Goal: Check status: Check status

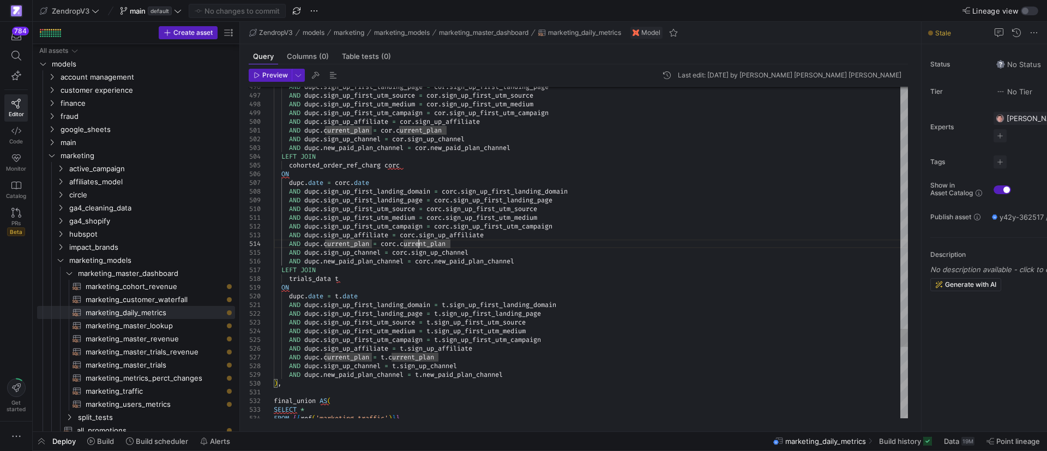
scroll to position [82, 0]
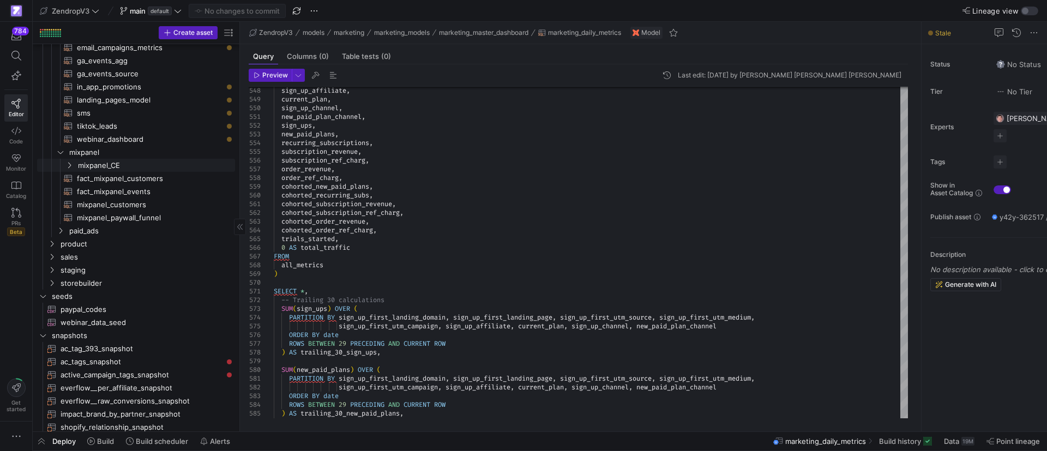
scroll to position [164, 0]
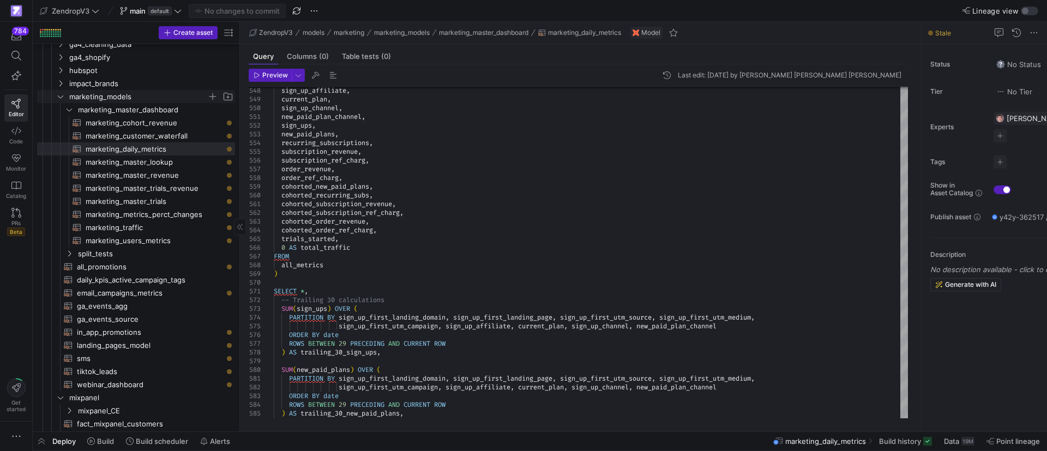
click at [59, 98] on icon "Press SPACE to select this row." at bounding box center [61, 96] width 8 height 7
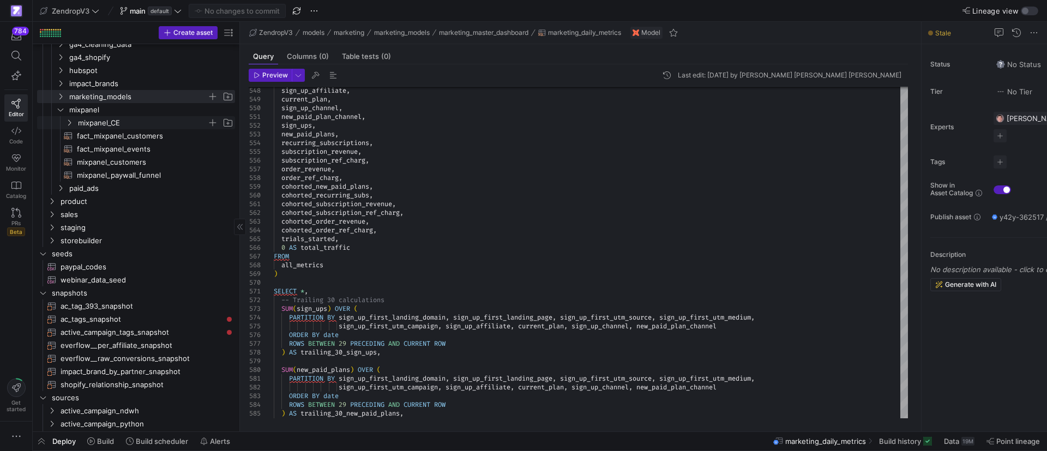
click at [69, 117] on span "mixpanel_CE" at bounding box center [149, 123] width 171 height 12
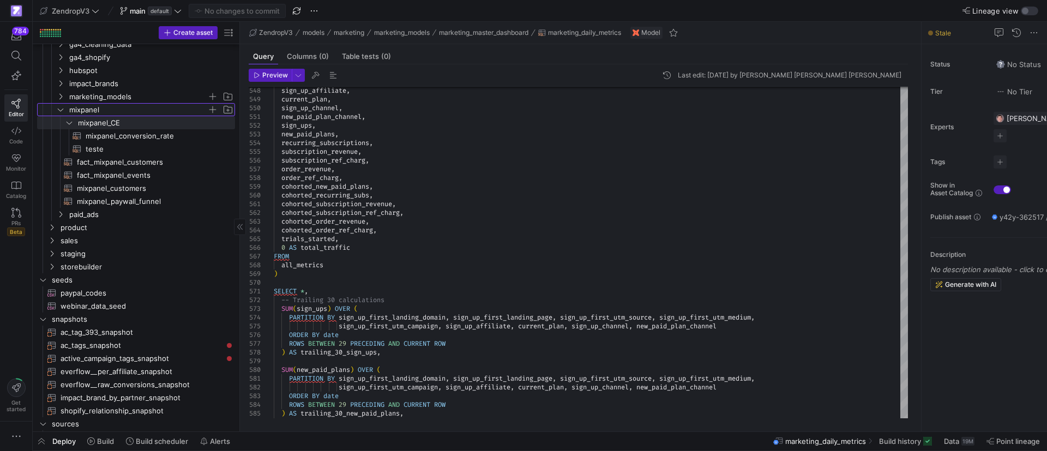
click at [61, 107] on icon "Press SPACE to select this row." at bounding box center [61, 109] width 8 height 7
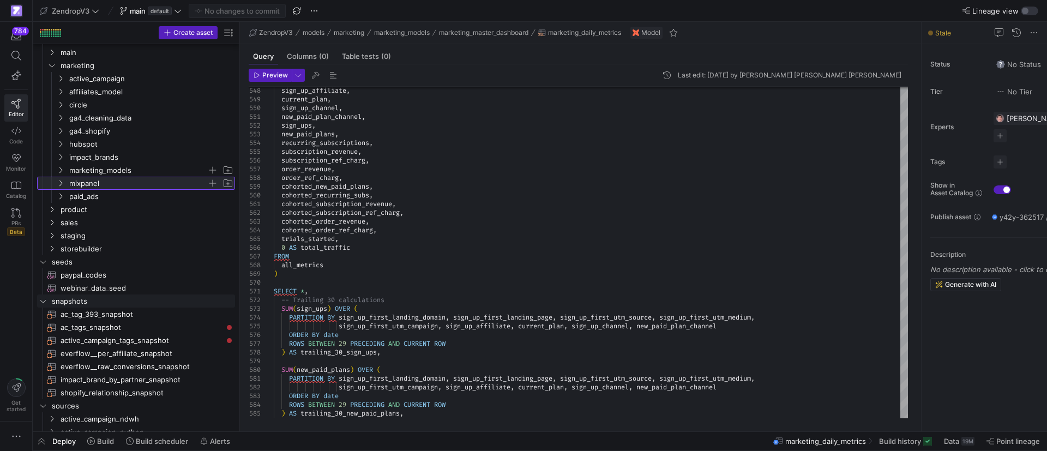
scroll to position [0, 0]
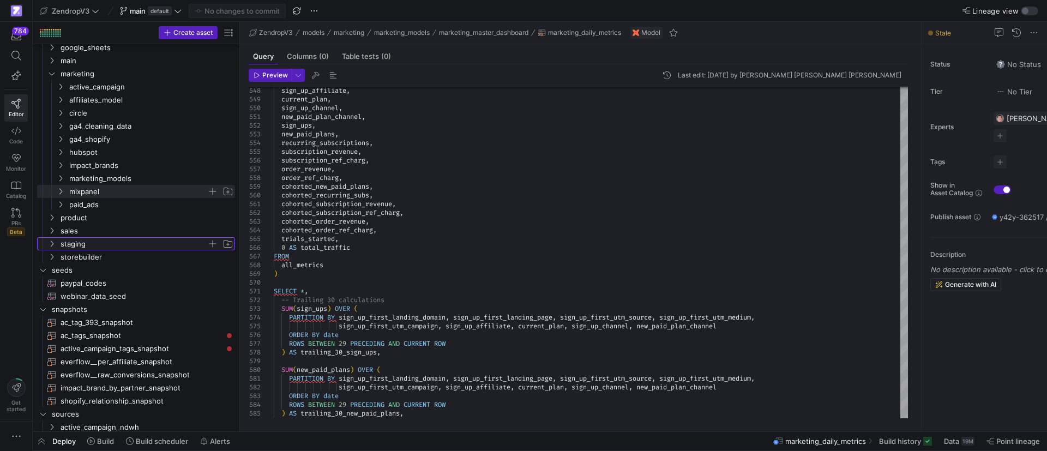
click at [52, 240] on icon "Press SPACE to select this row." at bounding box center [52, 243] width 8 height 7
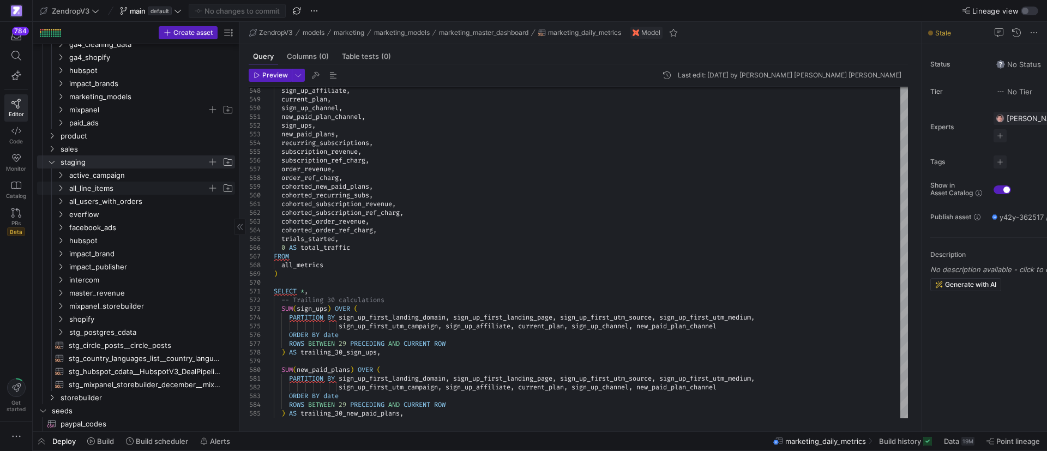
click at [63, 185] on icon "Press SPACE to select this row." at bounding box center [61, 188] width 8 height 7
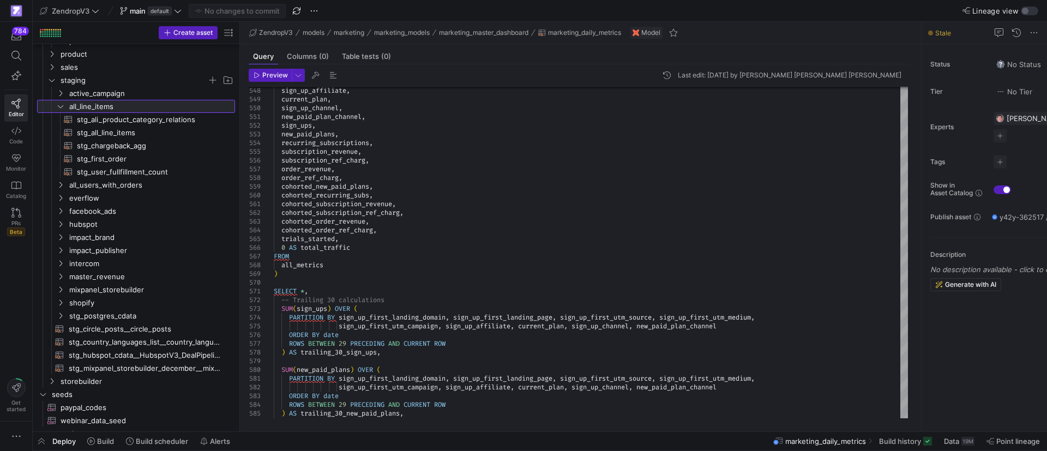
click at [63, 104] on y42-icon at bounding box center [60, 106] width 9 height 9
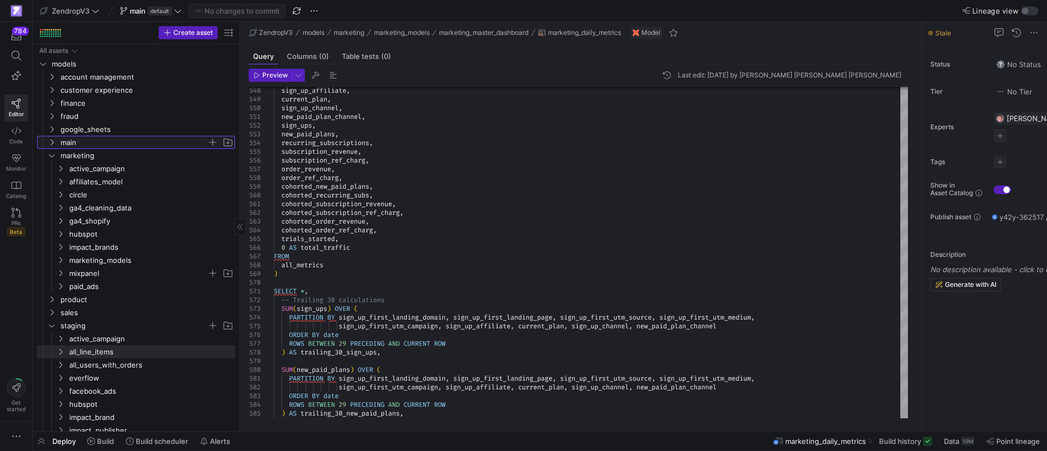
click at [56, 144] on span "main" at bounding box center [140, 142] width 188 height 12
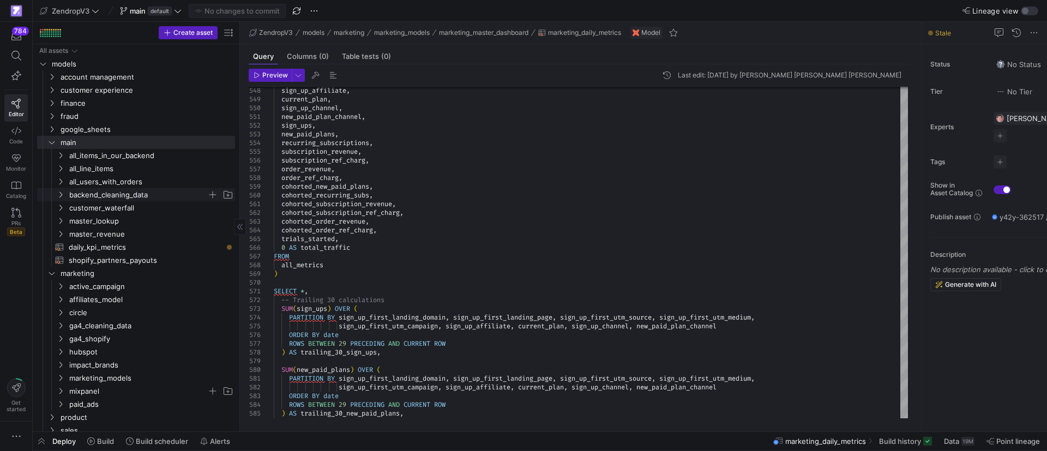
click at [63, 194] on icon "Press SPACE to select this row." at bounding box center [61, 194] width 8 height 7
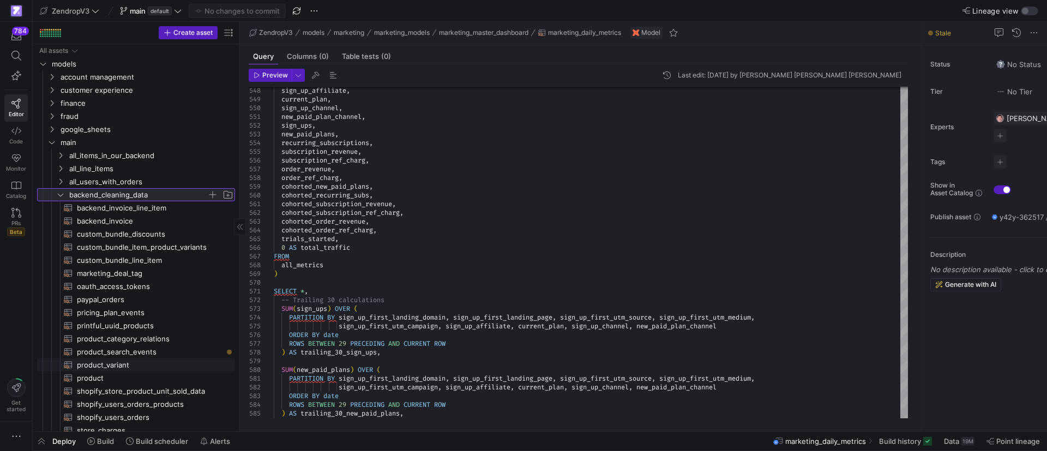
scroll to position [245, 0]
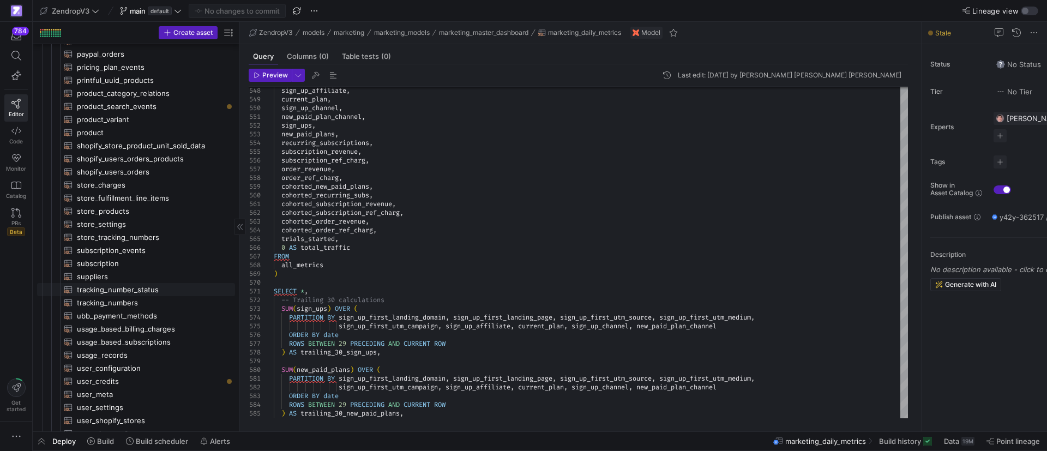
click at [135, 288] on span "tracking_number_status​​​​​​​​​​" at bounding box center [150, 290] width 146 height 13
type textarea "{{ config( materialized = 'table' ) }} -- Step 1: Pull the raw staging data and…"
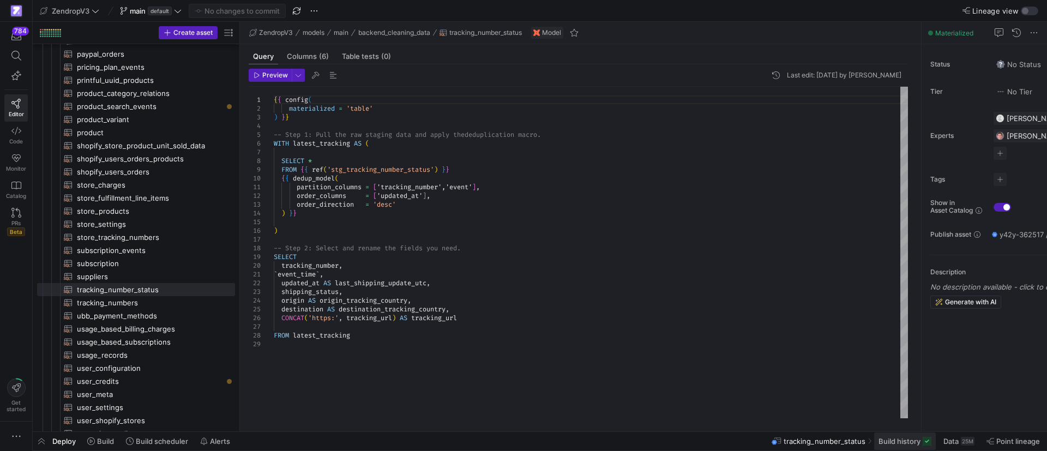
click at [917, 434] on span at bounding box center [905, 440] width 62 height 17
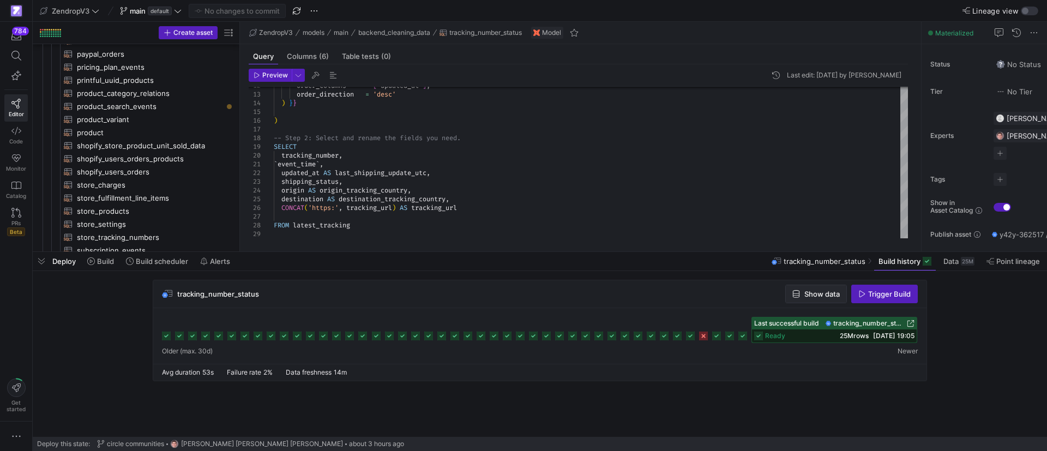
click at [815, 294] on span "Show data" at bounding box center [821, 294] width 35 height 9
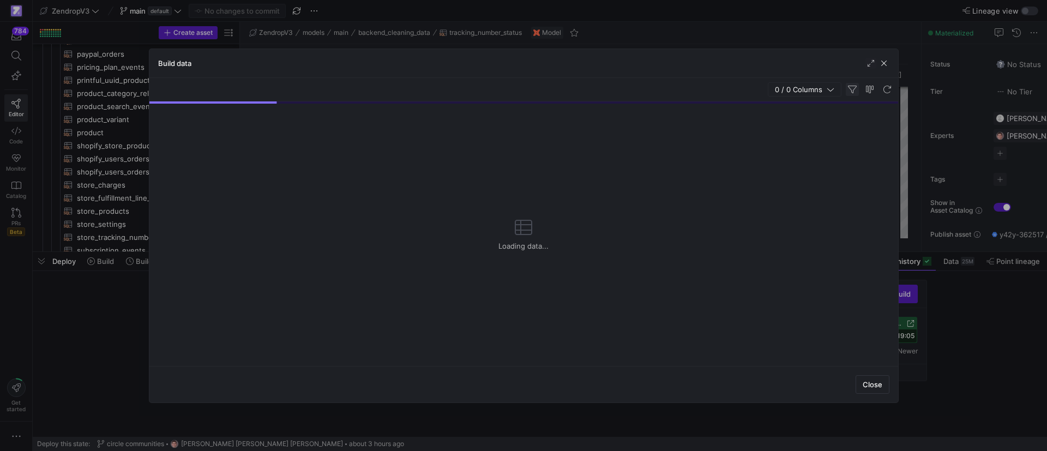
click at [856, 91] on span "button" at bounding box center [852, 89] width 13 height 13
click at [853, 87] on span "button" at bounding box center [852, 89] width 13 height 13
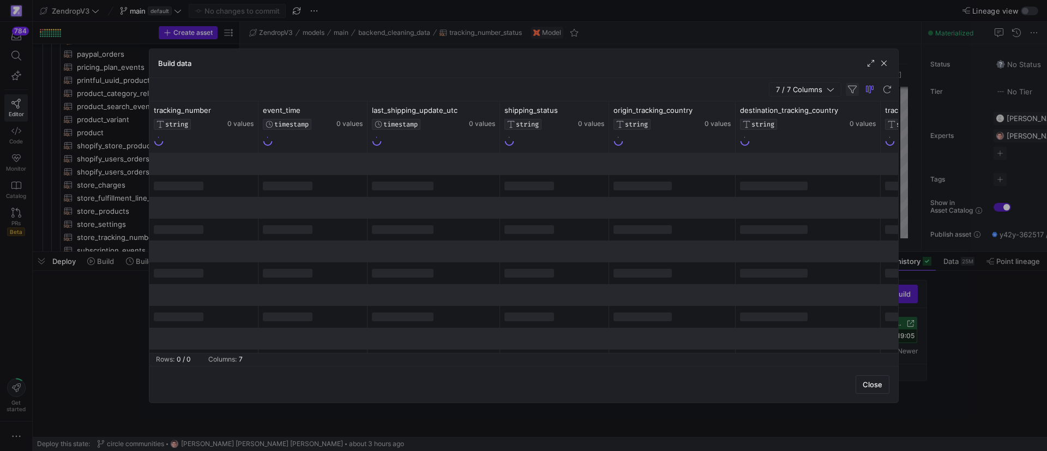
click at [850, 89] on span "button" at bounding box center [852, 89] width 13 height 13
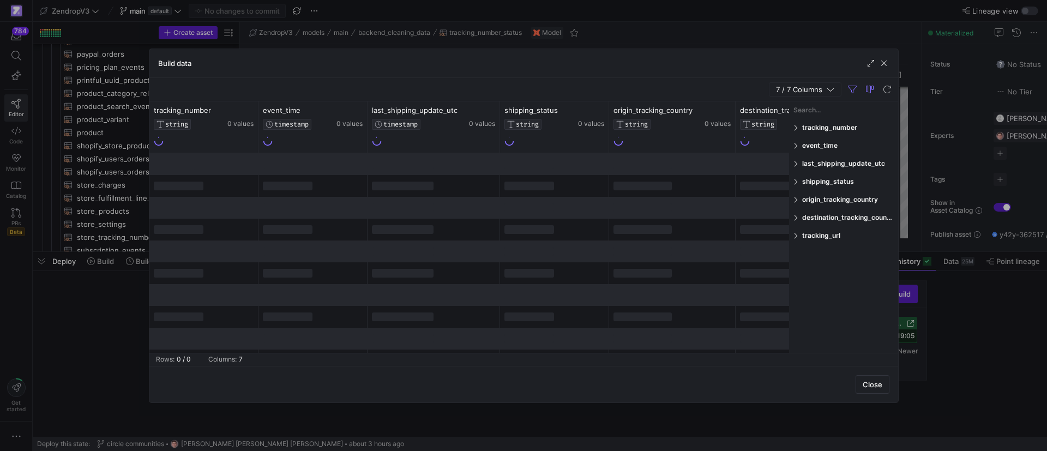
click at [795, 124] on span at bounding box center [796, 128] width 7 height 8
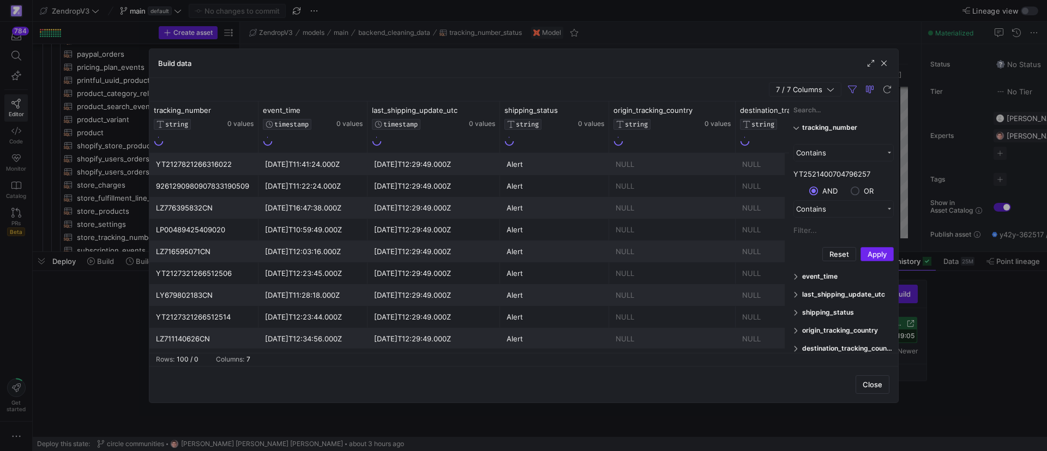
type input "YT2521400704796257"
click at [883, 255] on button "Apply" at bounding box center [877, 254] width 33 height 14
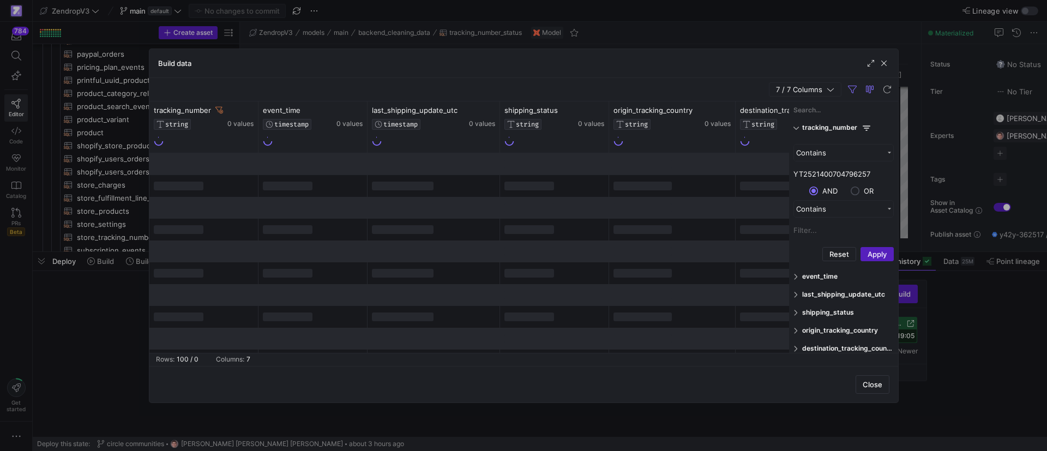
click at [640, 72] on div "Build data" at bounding box center [523, 63] width 749 height 29
drag, startPoint x: 810, startPoint y: 368, endPoint x: 834, endPoint y: 311, distance: 62.1
click at [811, 366] on div "Close" at bounding box center [523, 384] width 749 height 37
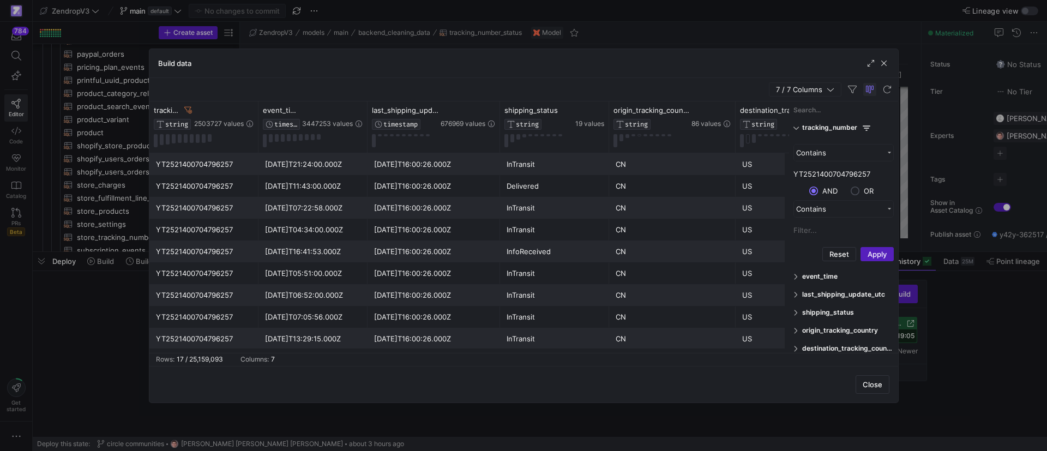
click at [867, 89] on span "button" at bounding box center [869, 89] width 13 height 13
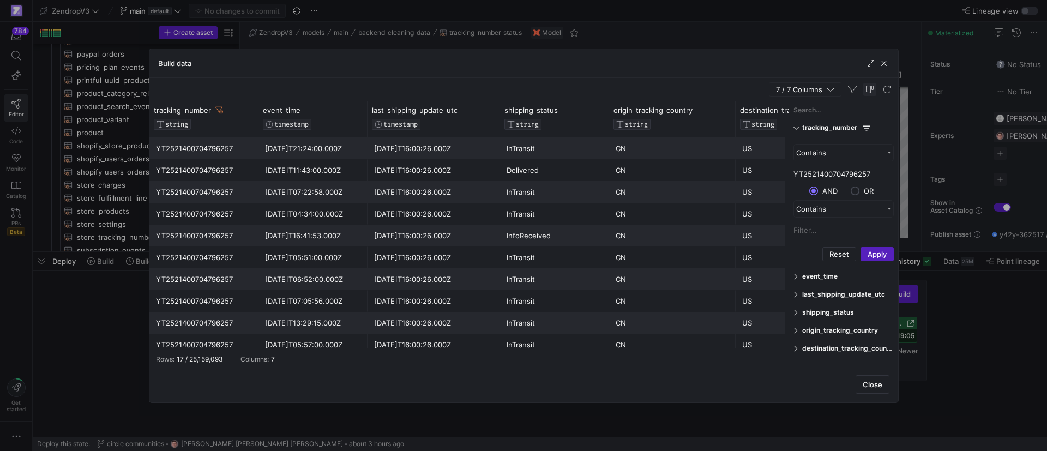
click at [864, 89] on span "button" at bounding box center [869, 89] width 13 height 13
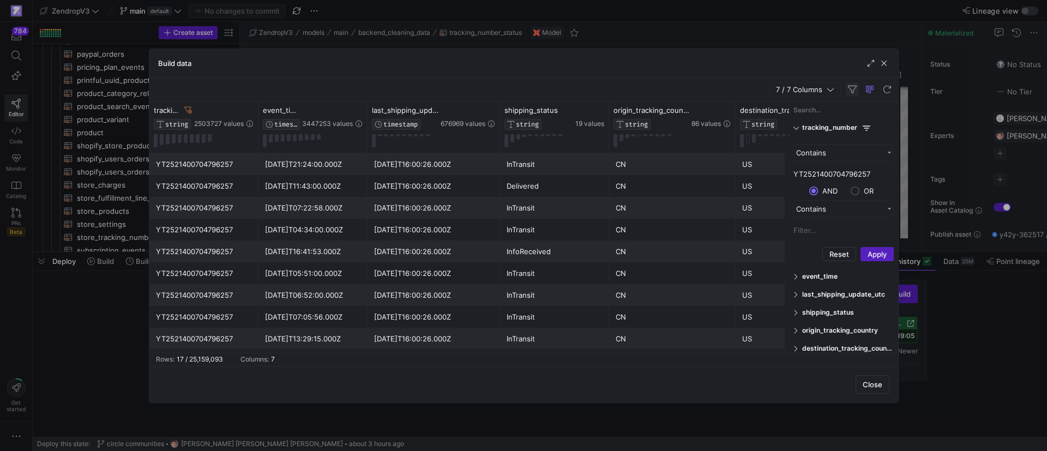
click at [852, 88] on span "button" at bounding box center [852, 89] width 13 height 13
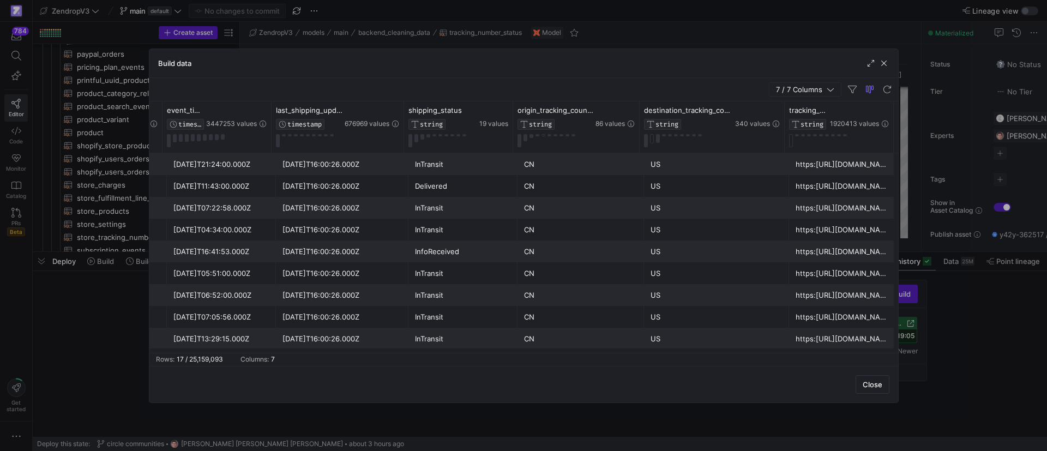
scroll to position [176, 0]
click at [886, 62] on span "button" at bounding box center [884, 63] width 11 height 11
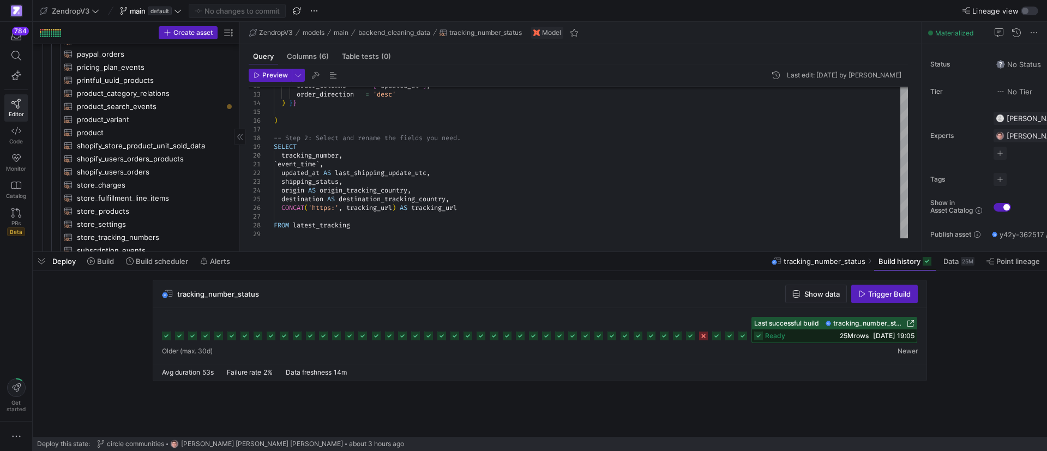
drag, startPoint x: 45, startPoint y: 261, endPoint x: 53, endPoint y: 255, distance: 10.1
click at [45, 261] on span "button" at bounding box center [41, 261] width 17 height 19
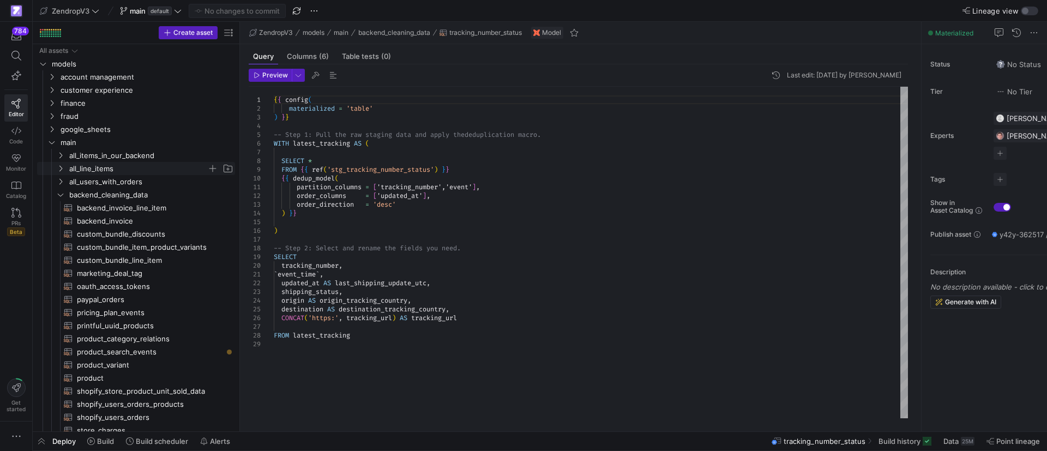
click at [67, 171] on span "all_line_items" at bounding box center [144, 169] width 179 height 12
click at [105, 234] on span "orders_tracking_table​​​​​​​​​​" at bounding box center [150, 234] width 146 height 13
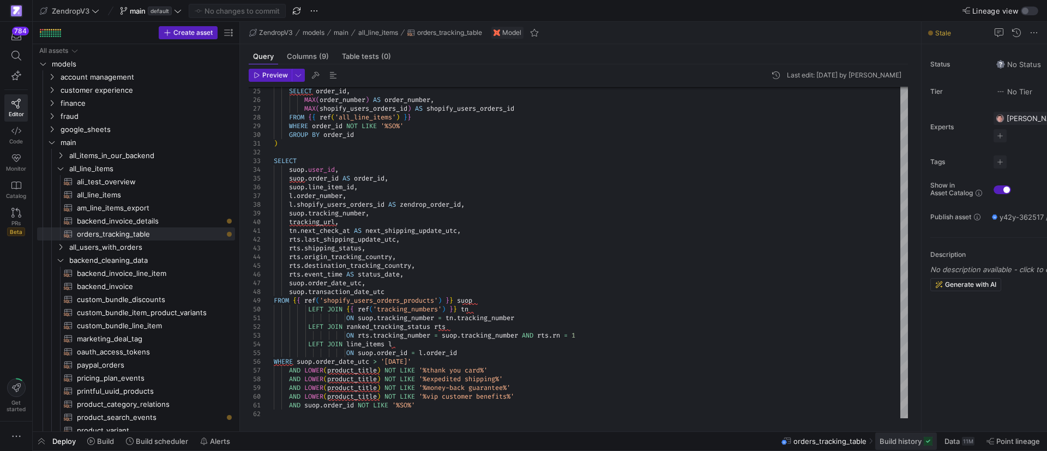
click at [896, 440] on span "Build history" at bounding box center [901, 441] width 42 height 9
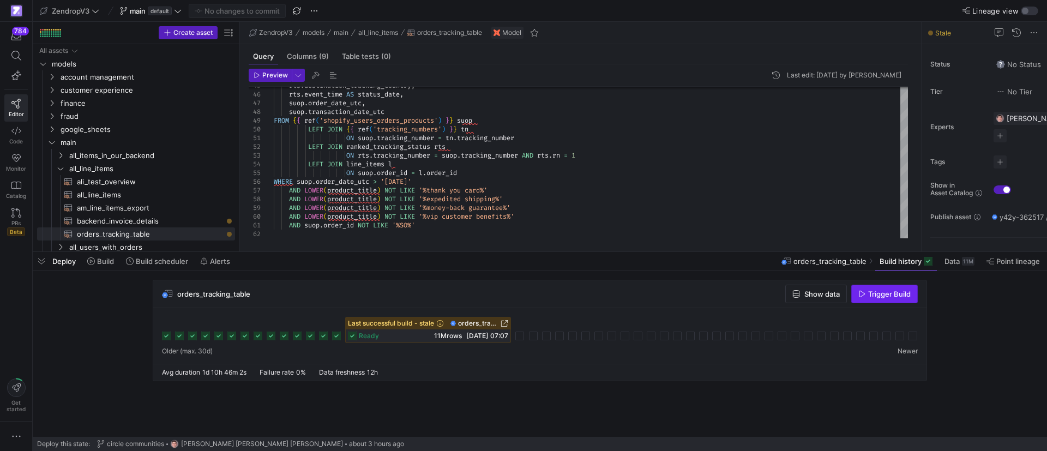
click at [886, 297] on span "Trigger Build" at bounding box center [889, 294] width 43 height 9
click at [150, 221] on span "backend_invoice_details​​​​​​​​​​" at bounding box center [150, 221] width 146 height 13
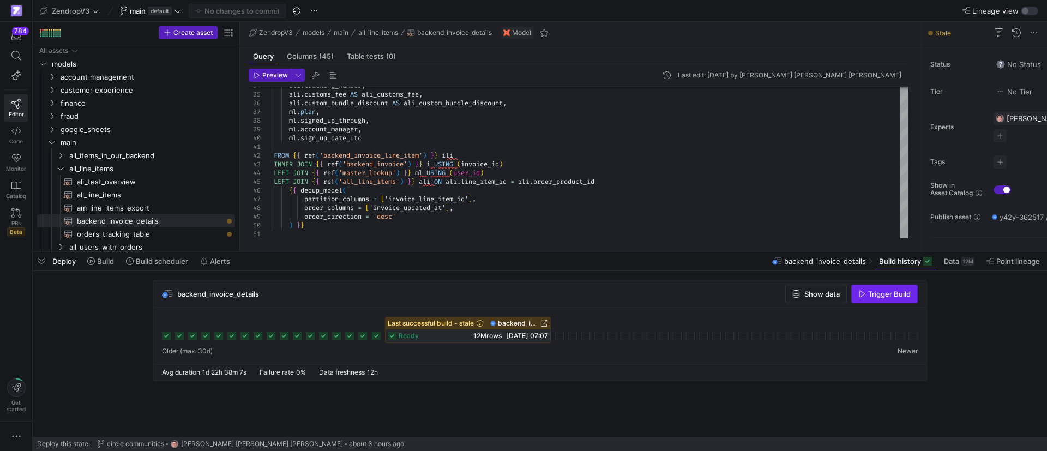
click at [881, 297] on span "Trigger Build" at bounding box center [889, 294] width 43 height 9
click at [172, 229] on span "orders_tracking_table​​​​​​​​​​" at bounding box center [150, 234] width 146 height 13
type textarea "{{ config( materialized='table', partition_by={ "field": "order_date_utc", "dat…"
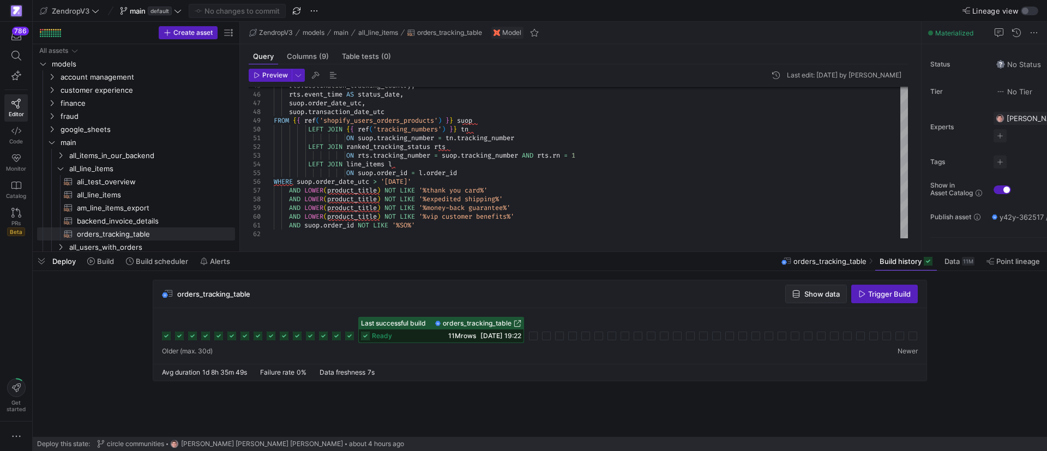
click at [809, 287] on span "button" at bounding box center [816, 293] width 61 height 17
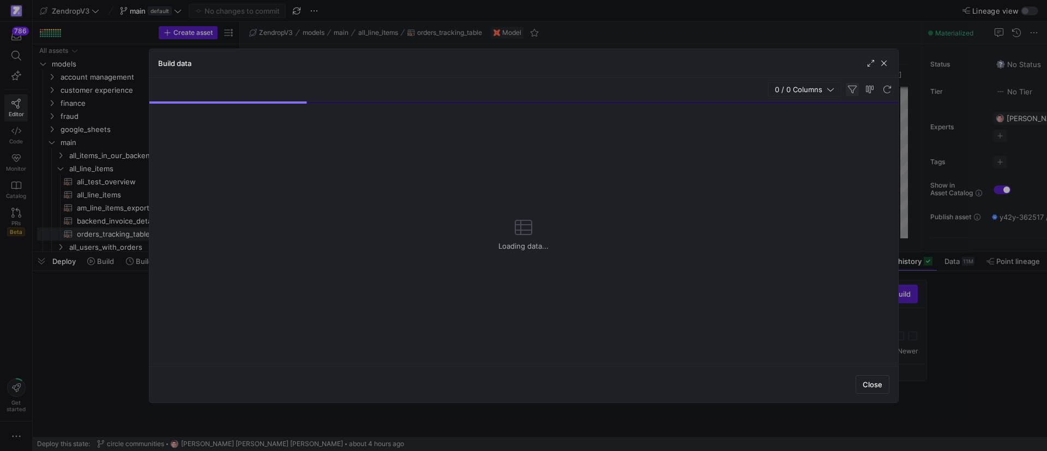
click at [857, 87] on span "button" at bounding box center [852, 89] width 13 height 13
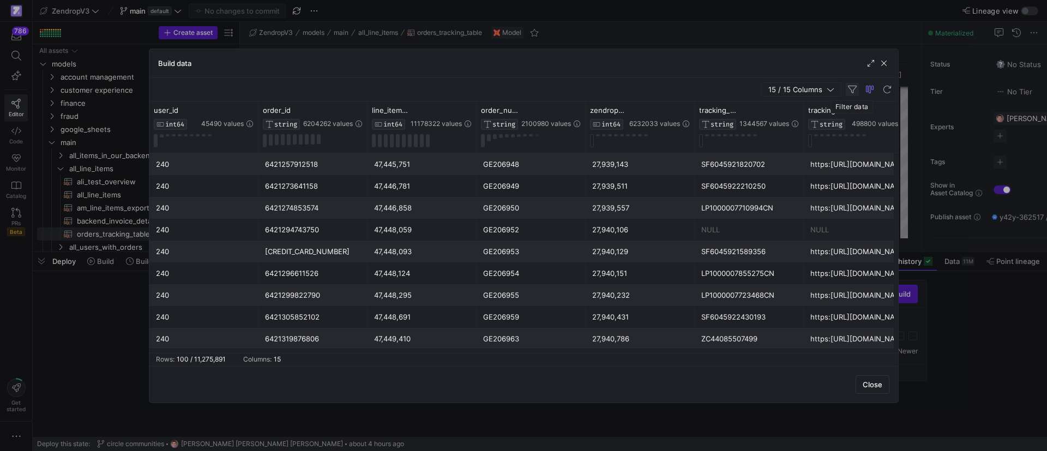
click at [853, 88] on span "button" at bounding box center [852, 89] width 13 height 13
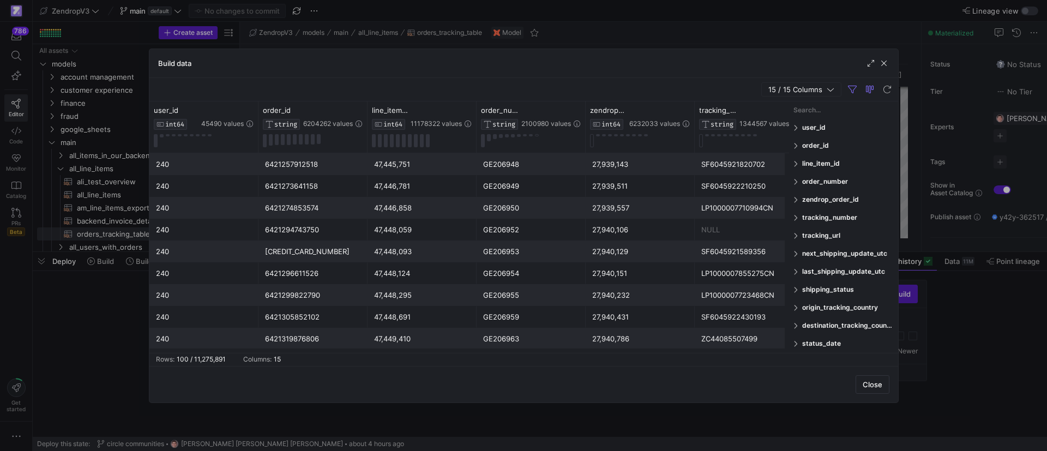
click at [796, 216] on span at bounding box center [796, 218] width 7 height 8
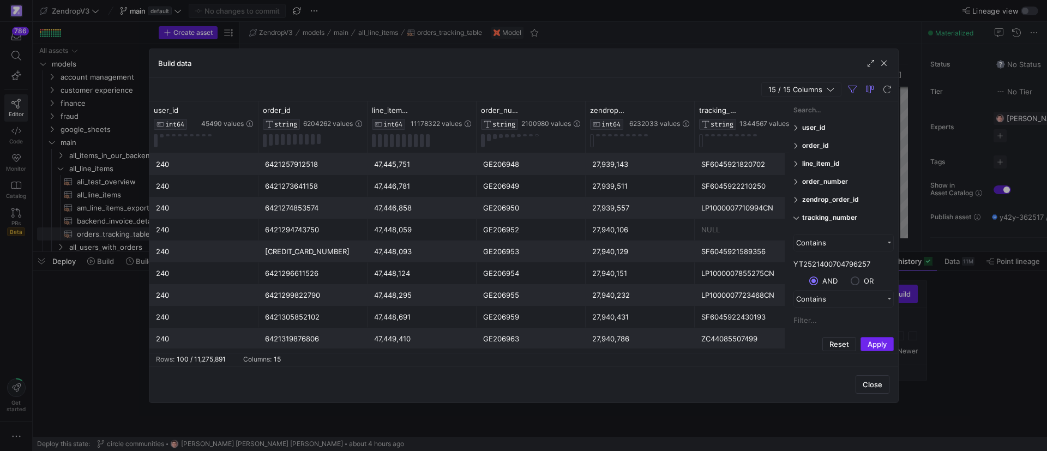
type input "YT2521400704796257"
click at [876, 344] on button "Apply" at bounding box center [877, 344] width 33 height 14
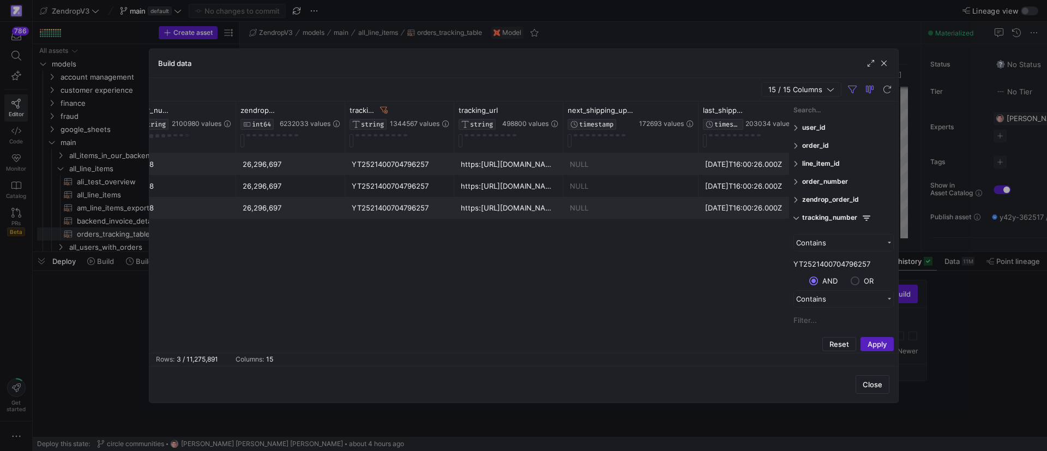
scroll to position [0, 402]
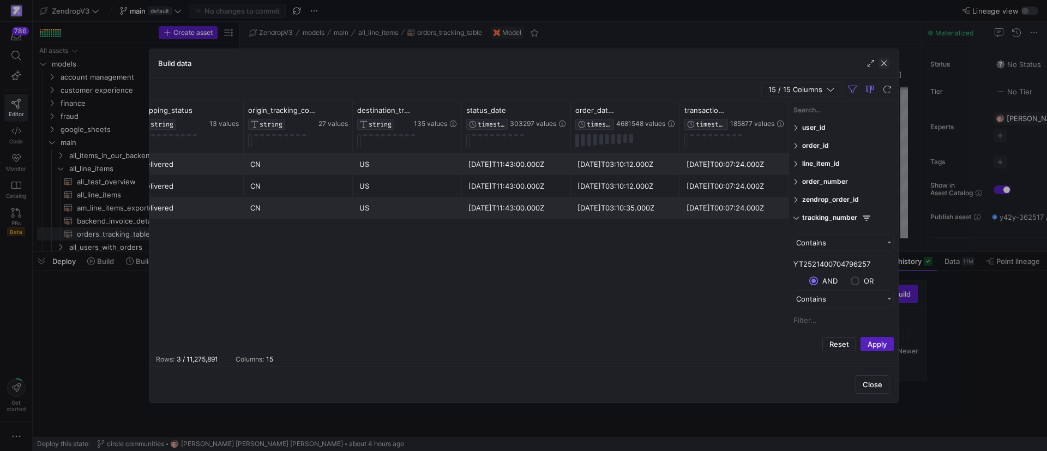
click at [885, 62] on span "button" at bounding box center [884, 63] width 11 height 11
